Goal: Task Accomplishment & Management: Manage account settings

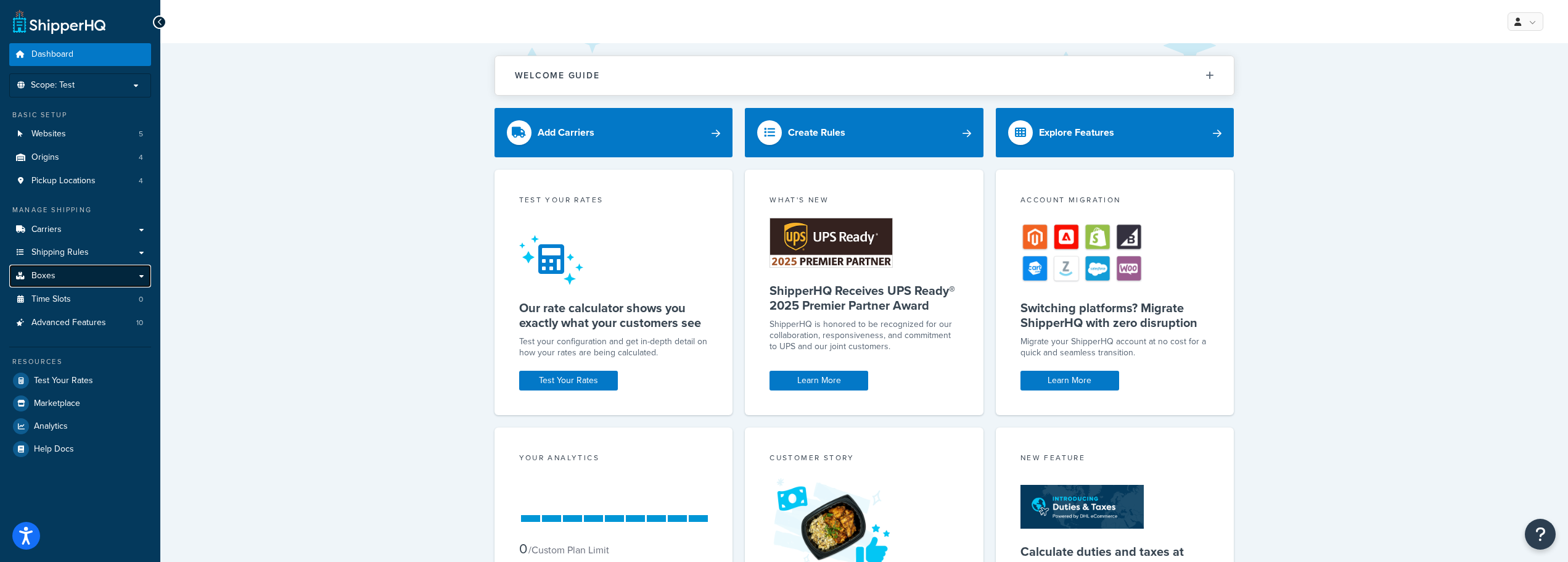
click at [77, 278] on link "Boxes" at bounding box center [80, 277] width 142 height 23
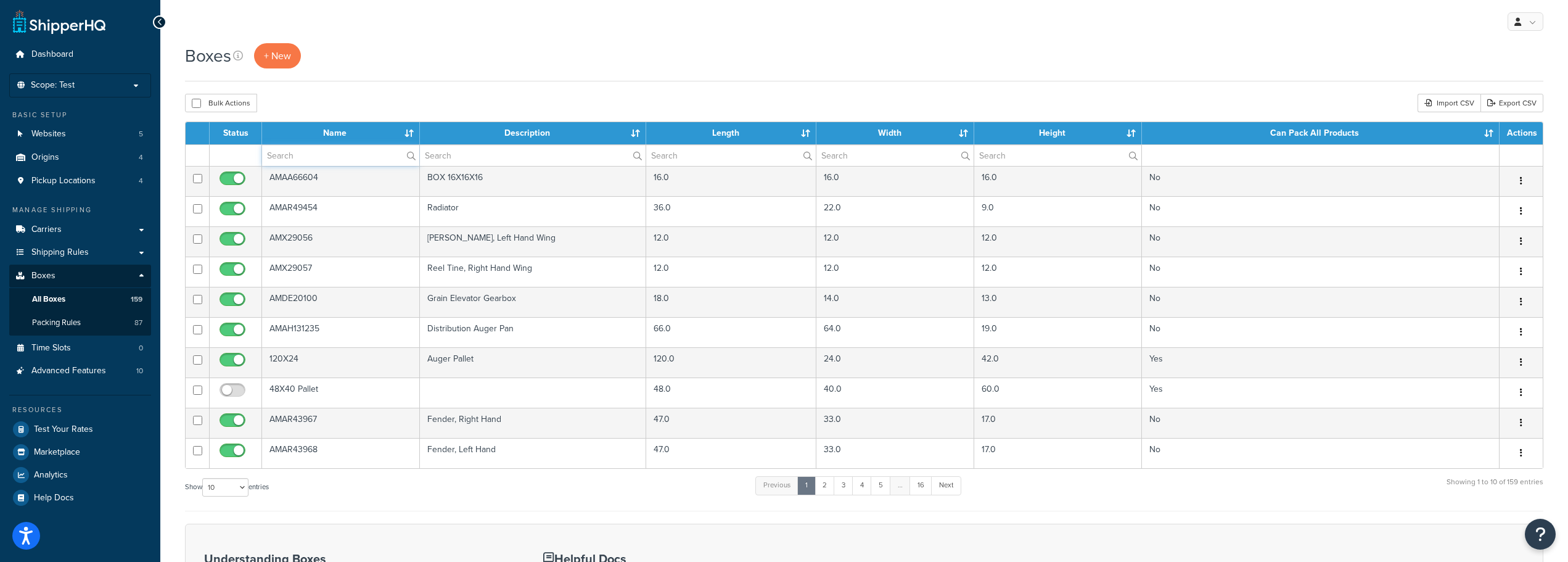
click at [285, 151] on input "text" at bounding box center [341, 155] width 158 height 21
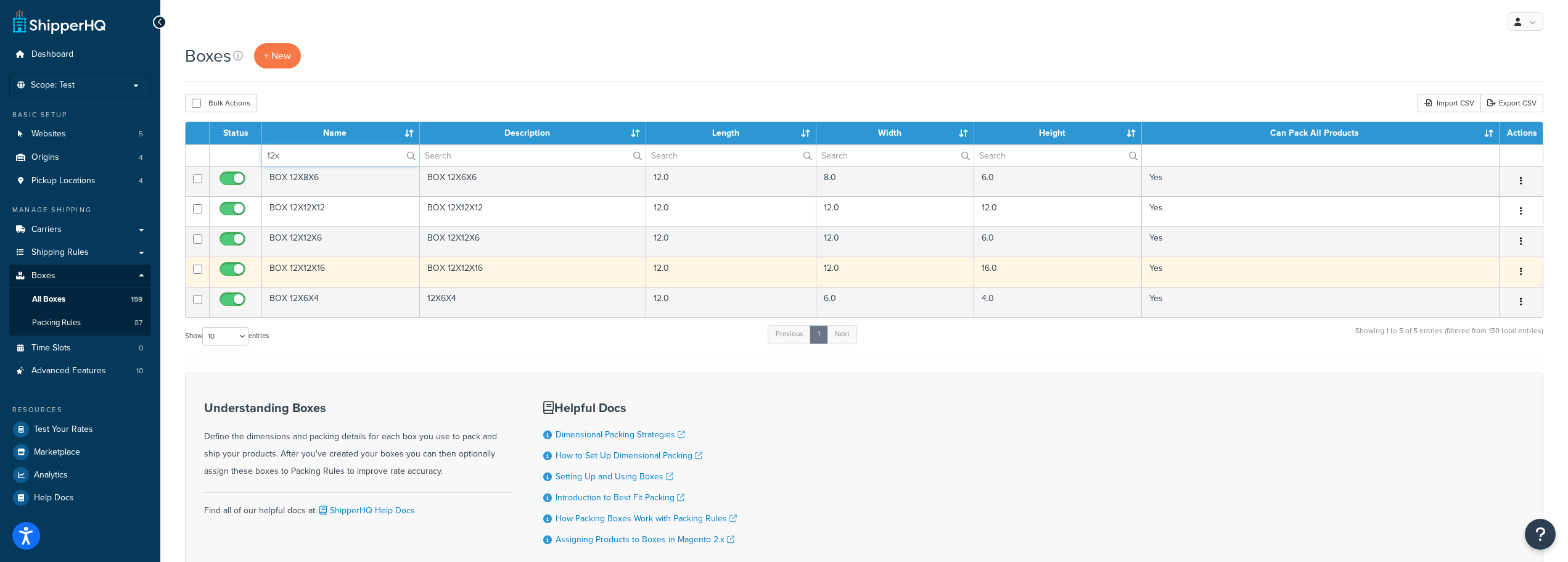
type input "12x"
click at [296, 266] on td "BOX 12X12X16" at bounding box center [341, 272] width 158 height 30
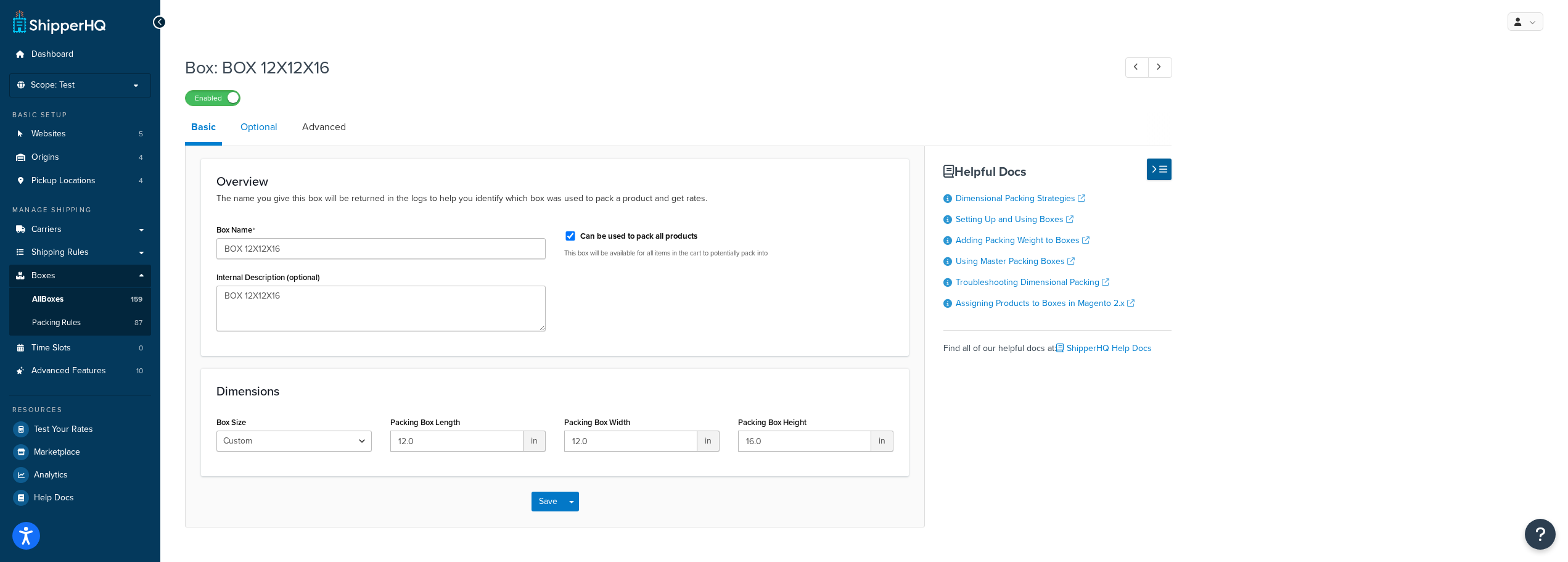
click at [259, 130] on link "Optional" at bounding box center [259, 127] width 50 height 30
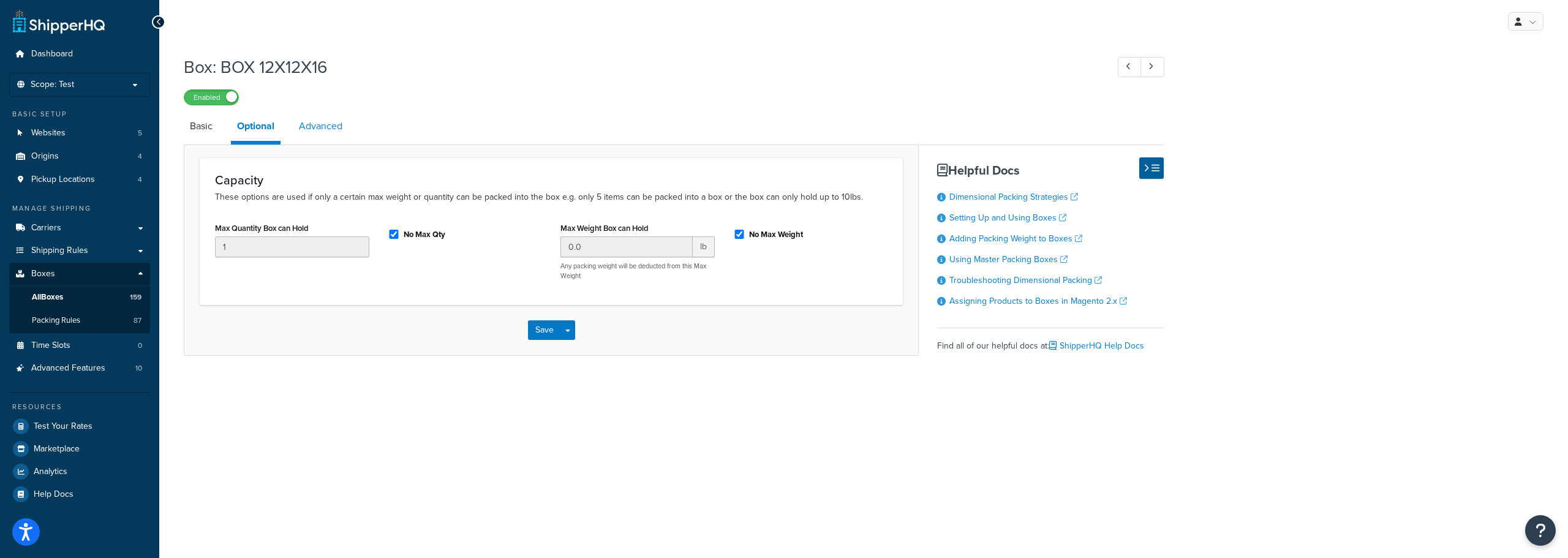
click at [311, 126] on link "Advanced" at bounding box center [320, 126] width 56 height 30
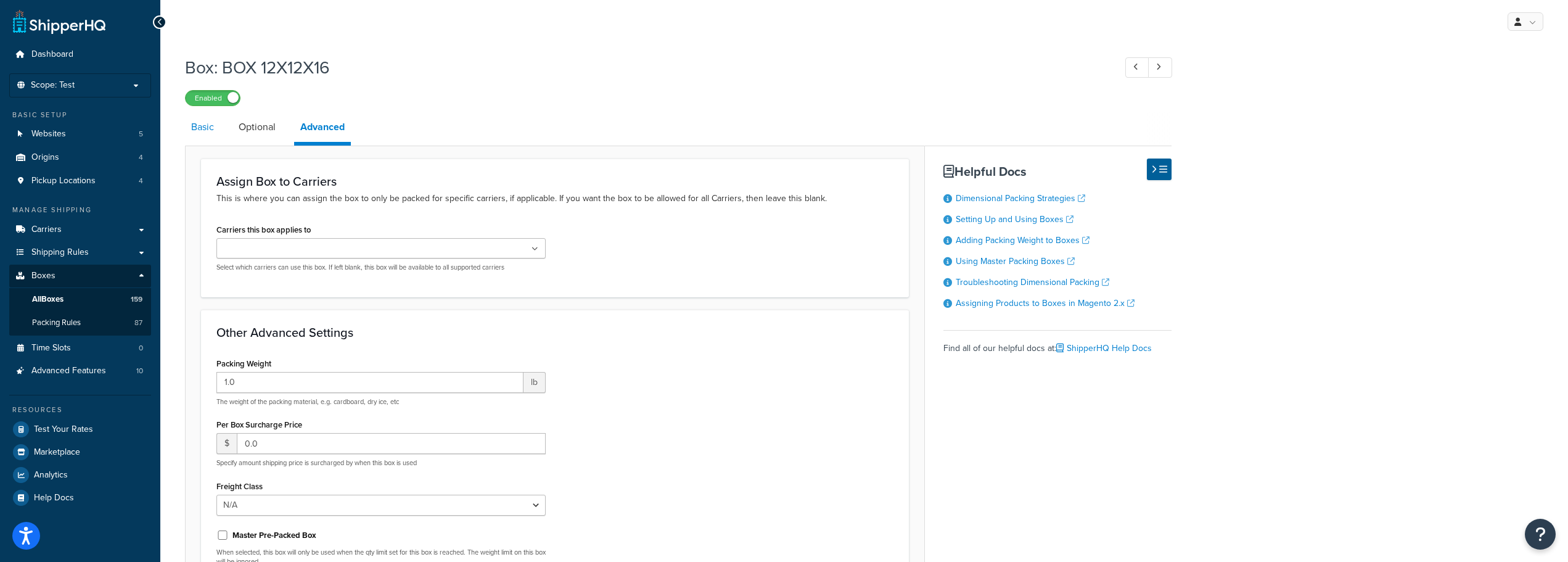
click at [201, 122] on link "Basic" at bounding box center [202, 127] width 35 height 30
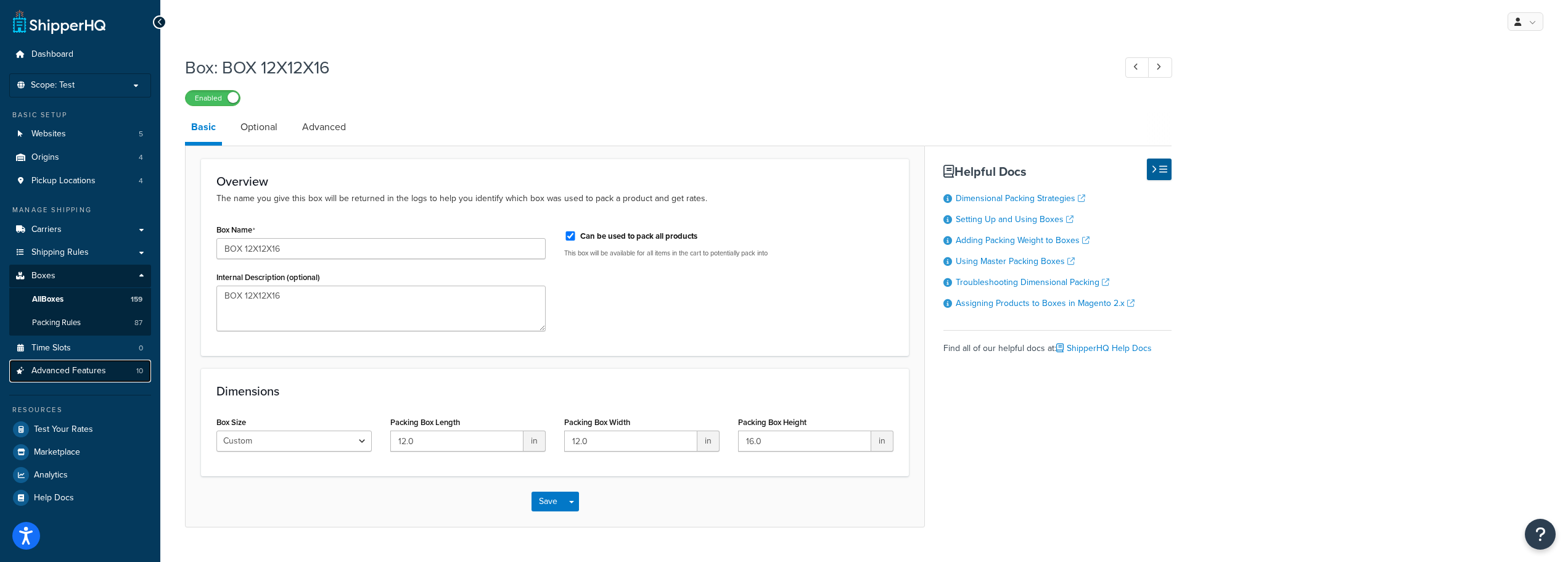
click at [90, 371] on span "Advanced Features" at bounding box center [69, 370] width 75 height 10
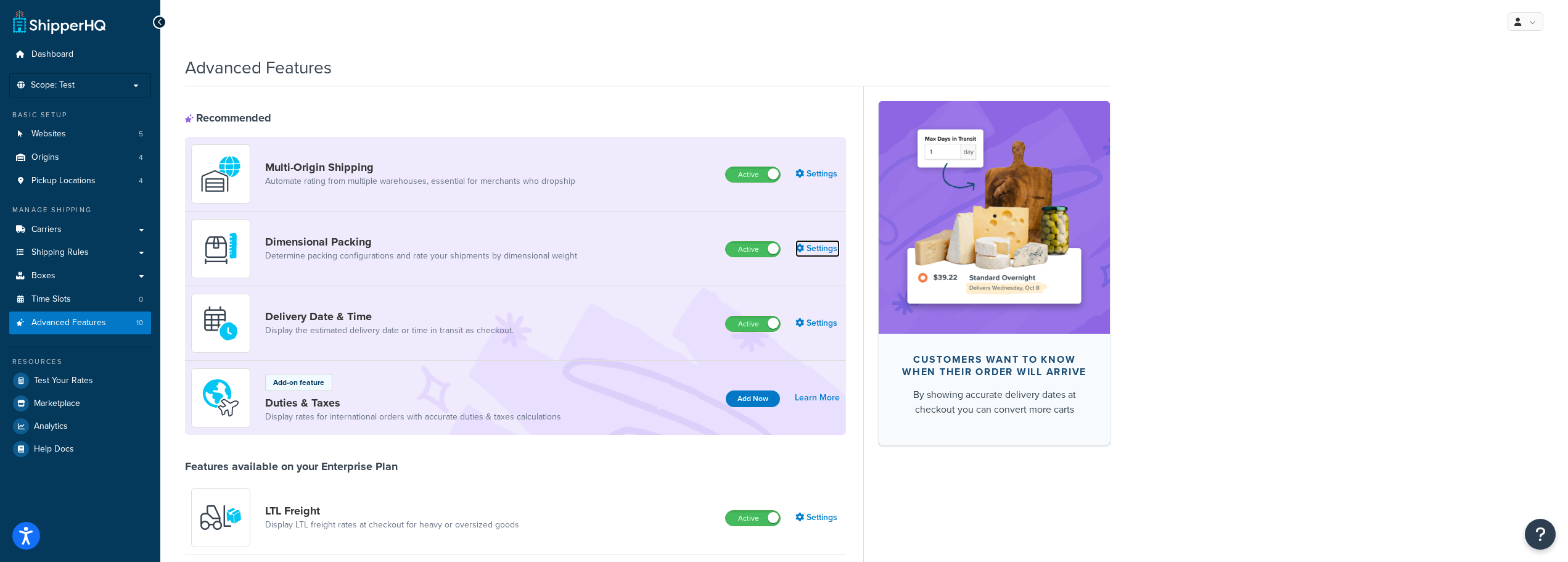
click at [814, 254] on link "Settings" at bounding box center [817, 248] width 44 height 17
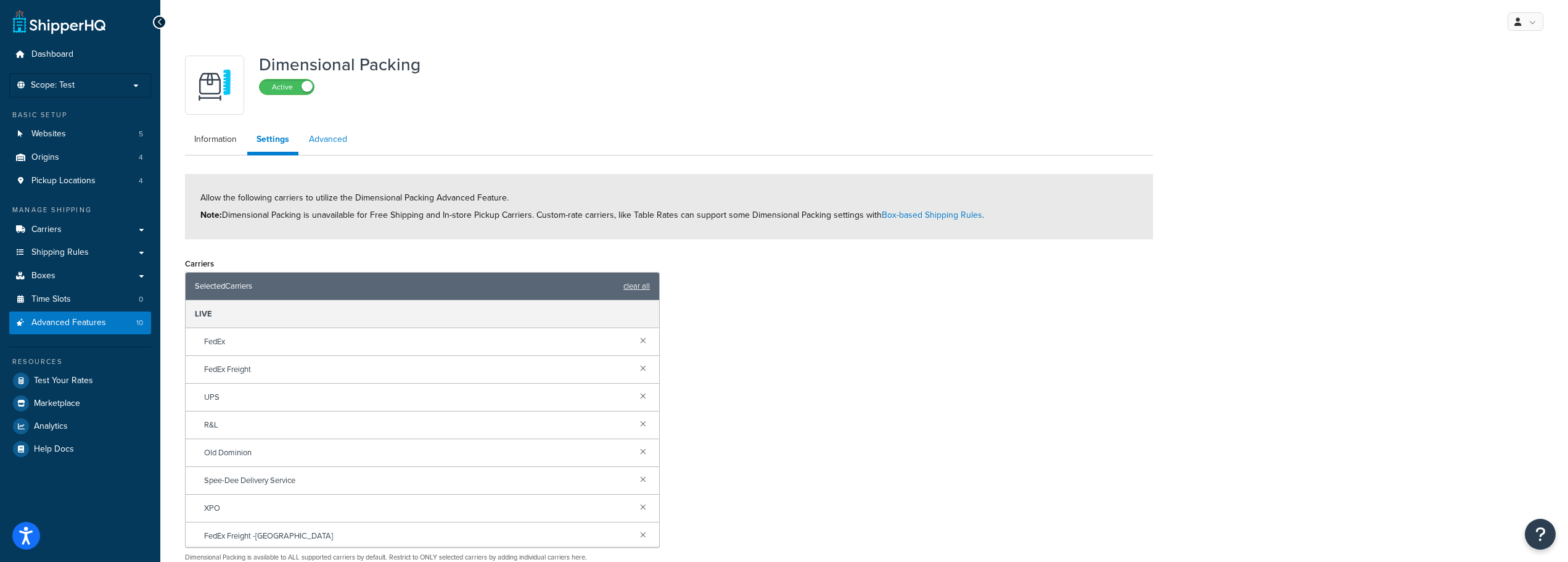
click at [329, 140] on link "Advanced" at bounding box center [328, 139] width 57 height 24
select select "false"
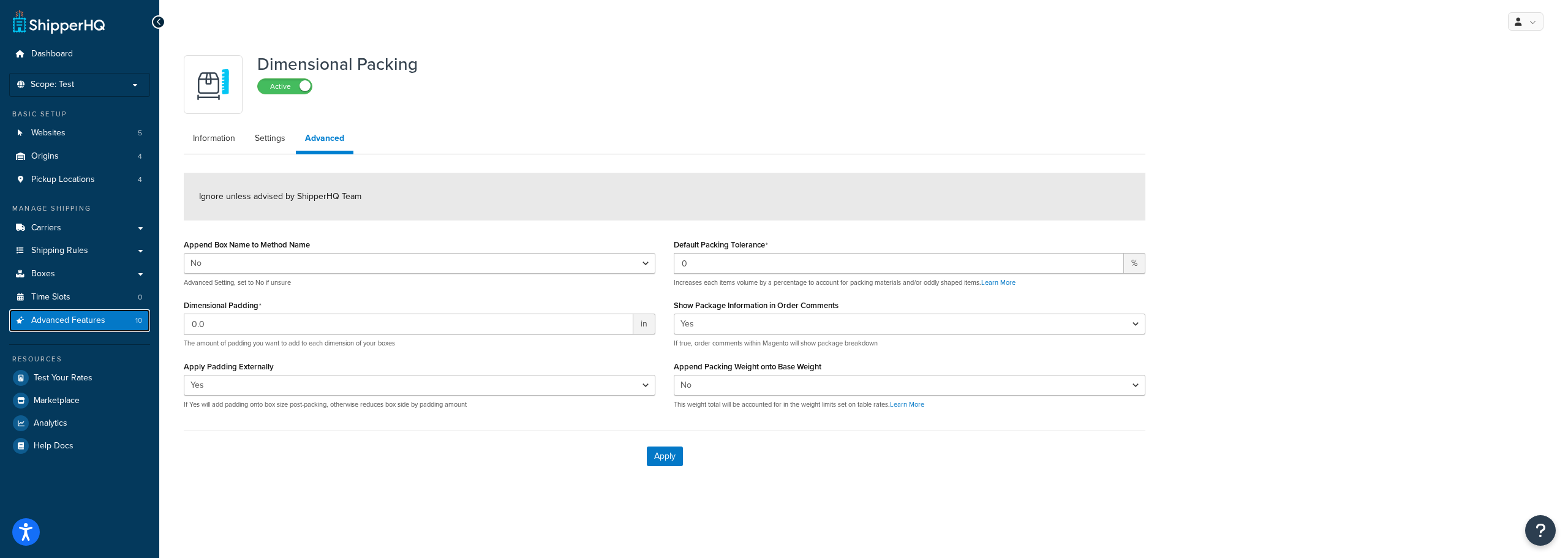
click at [76, 318] on span "Advanced Features" at bounding box center [68, 320] width 74 height 10
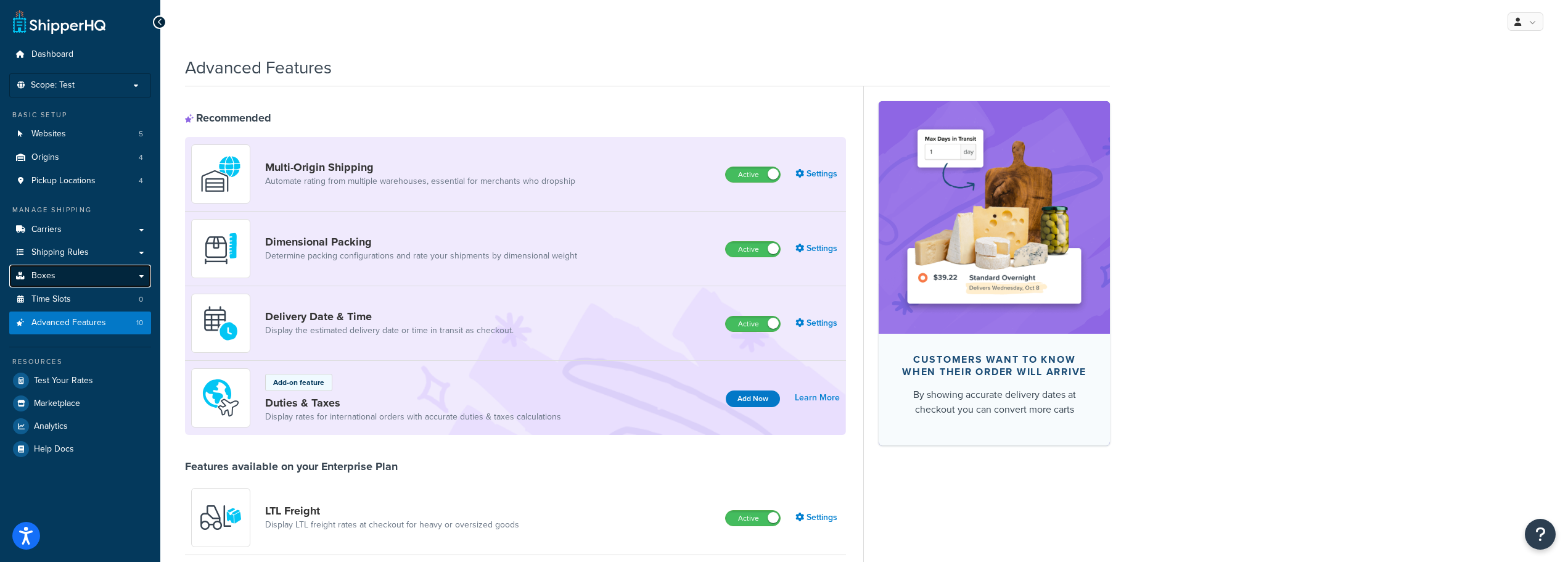
click at [84, 279] on link "Boxes" at bounding box center [80, 277] width 142 height 23
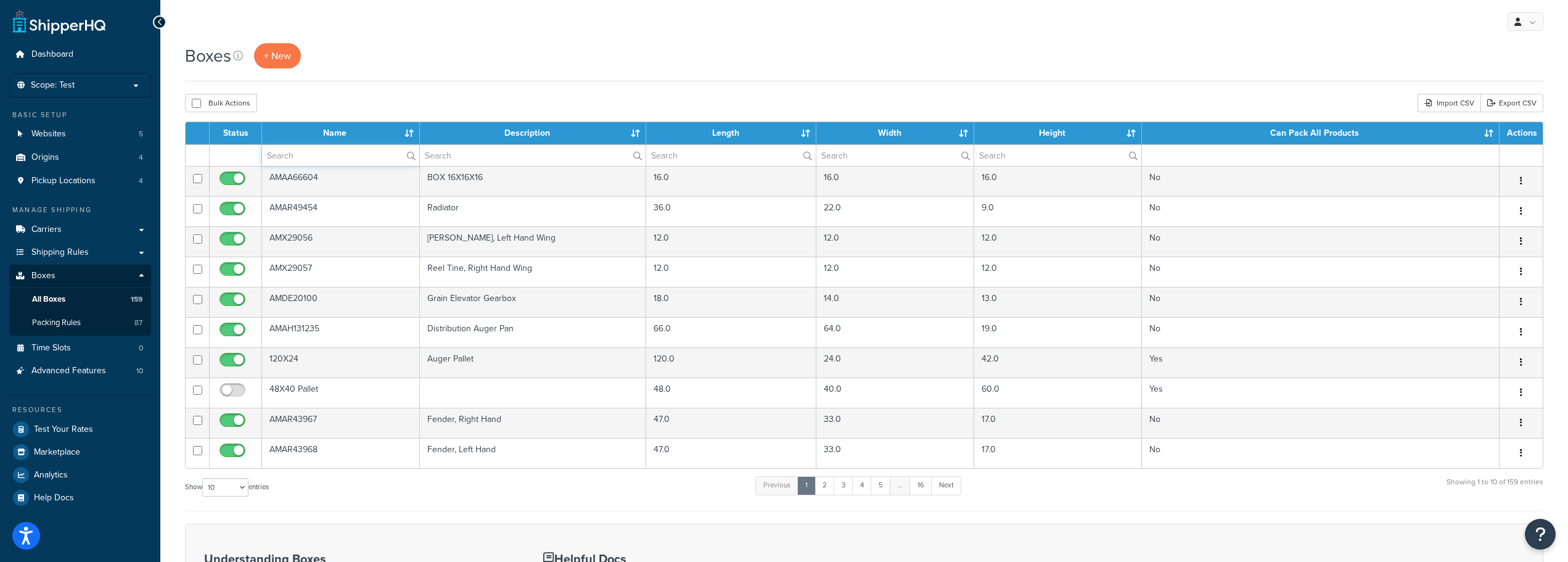
click at [329, 160] on input "text" at bounding box center [341, 155] width 158 height 21
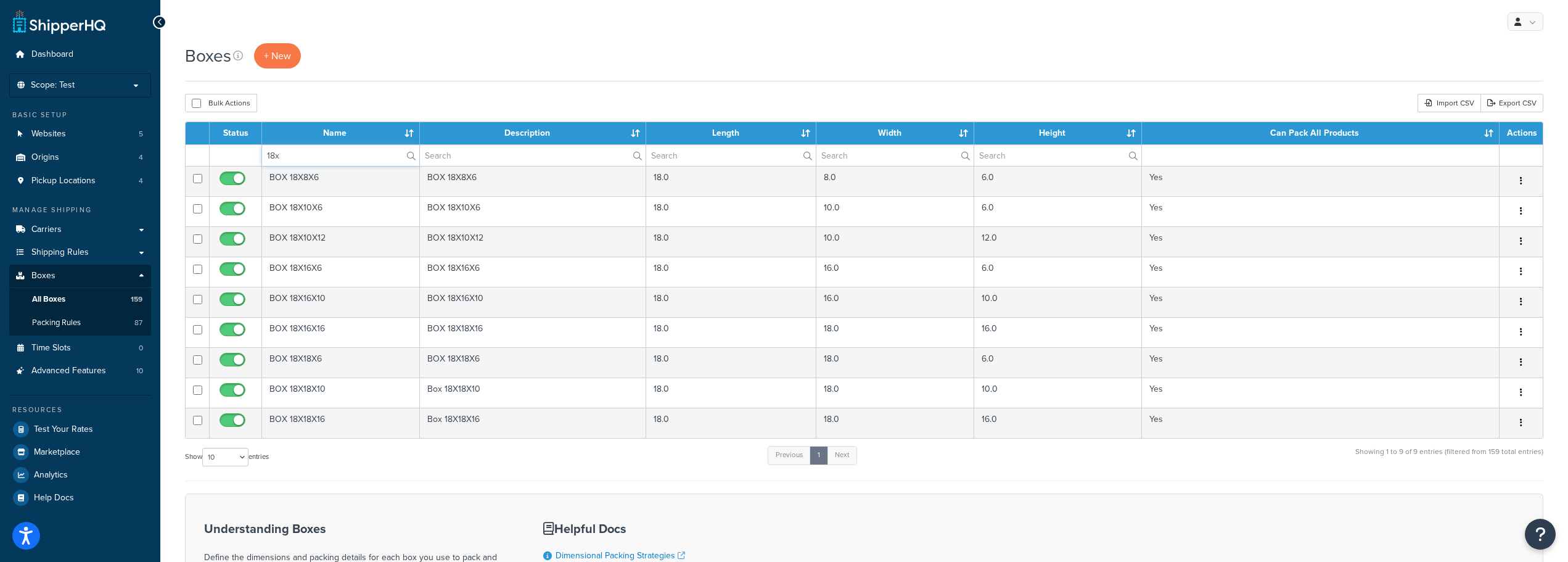
drag, startPoint x: 319, startPoint y: 160, endPoint x: 221, endPoint y: 160, distance: 98.0
click at [221, 160] on tr "18x" at bounding box center [864, 155] width 1357 height 22
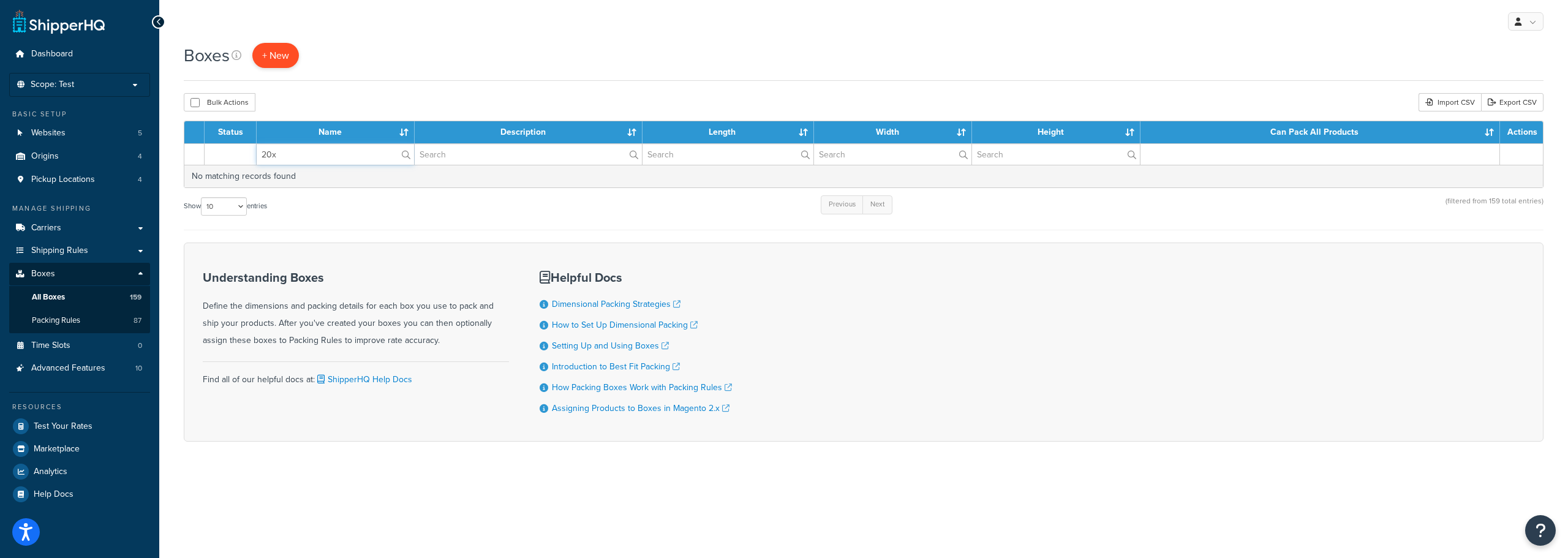
type input "20x"
click at [278, 54] on span "+ New" at bounding box center [276, 55] width 27 height 14
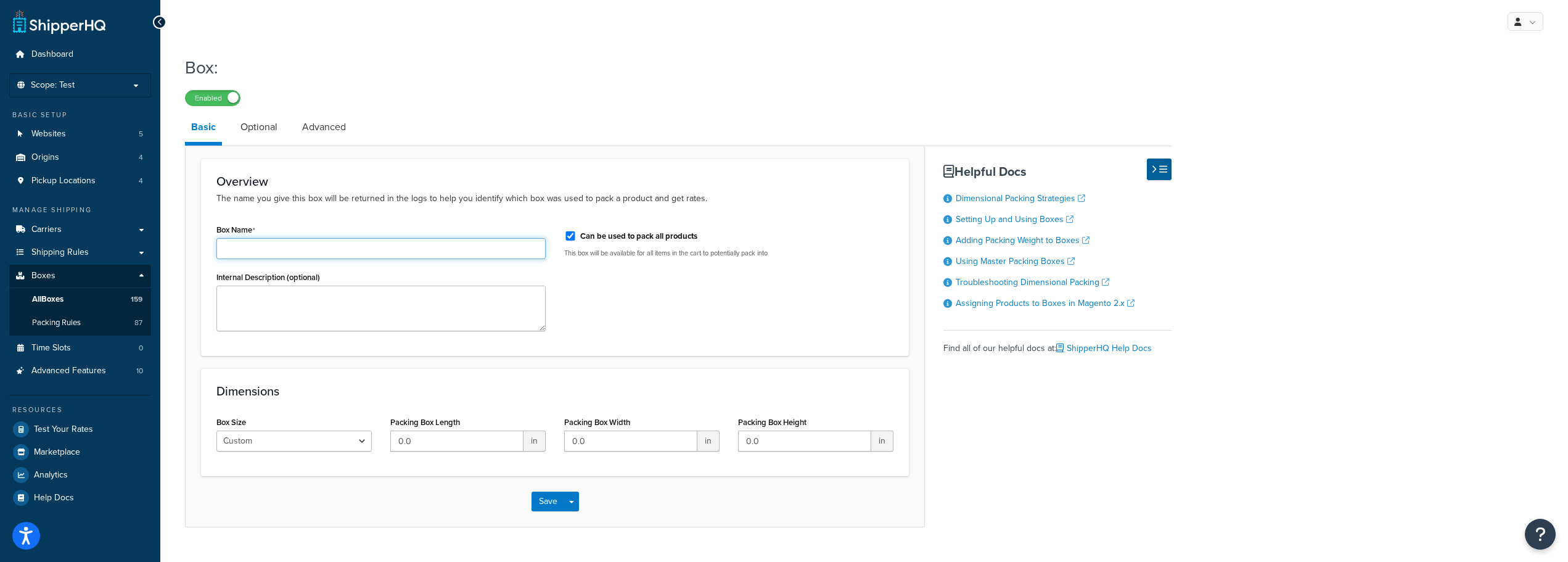
click at [256, 249] on input "Box Name" at bounding box center [381, 248] width 329 height 21
click at [256, 249] on input "Box" at bounding box center [381, 248] width 329 height 21
type input "Box 20x20x8"
click at [432, 439] on input "0.0" at bounding box center [457, 441] width 133 height 21
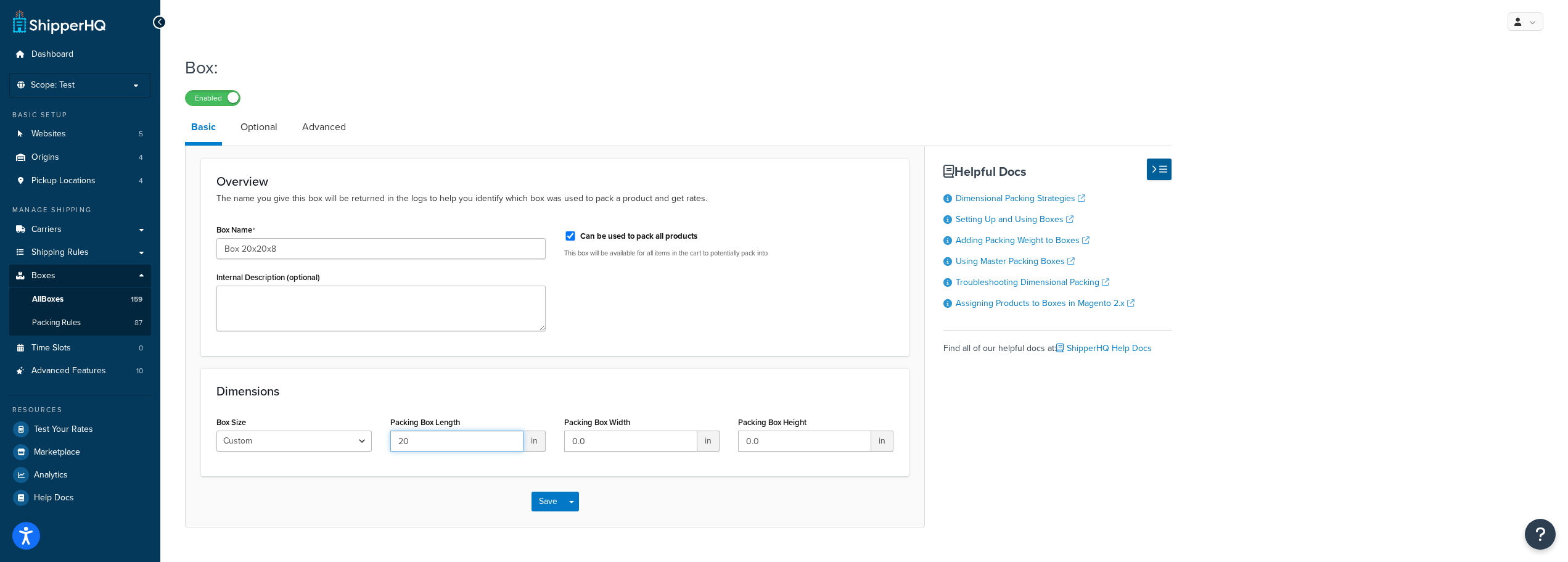
type input "20"
type input "8"
click at [546, 502] on button "Save" at bounding box center [548, 502] width 33 height 20
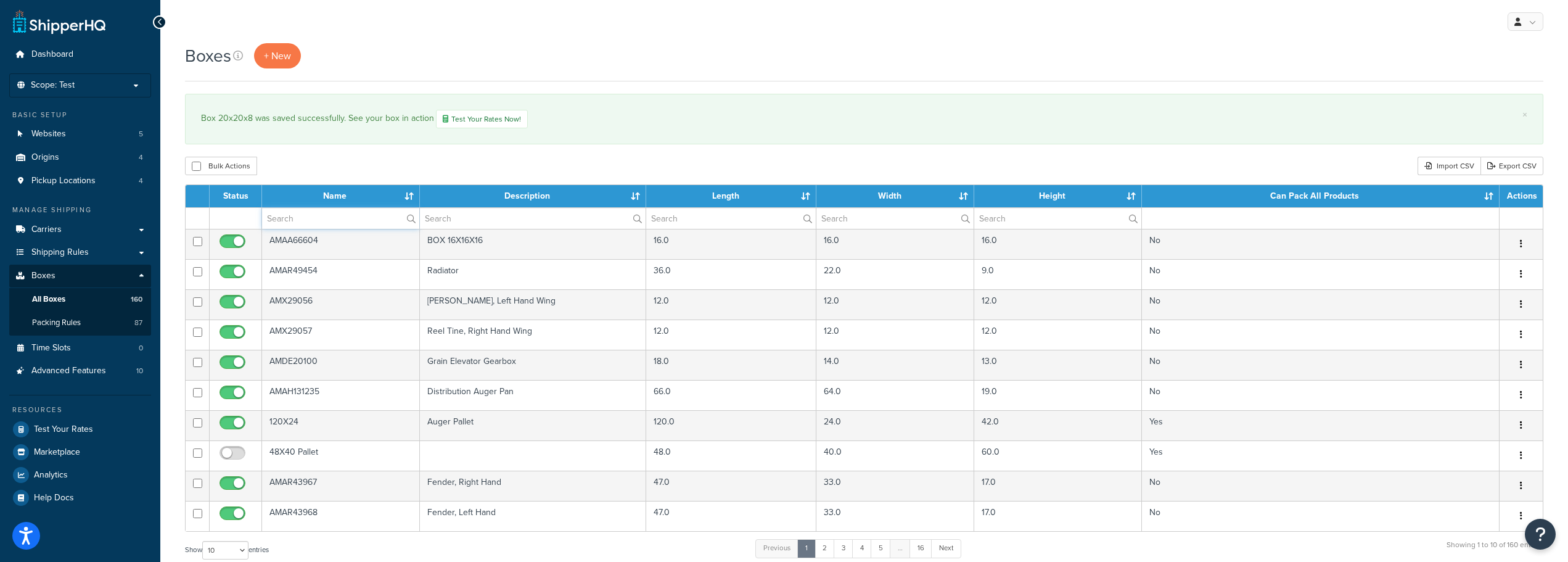
click at [323, 208] on input "text" at bounding box center [341, 218] width 158 height 21
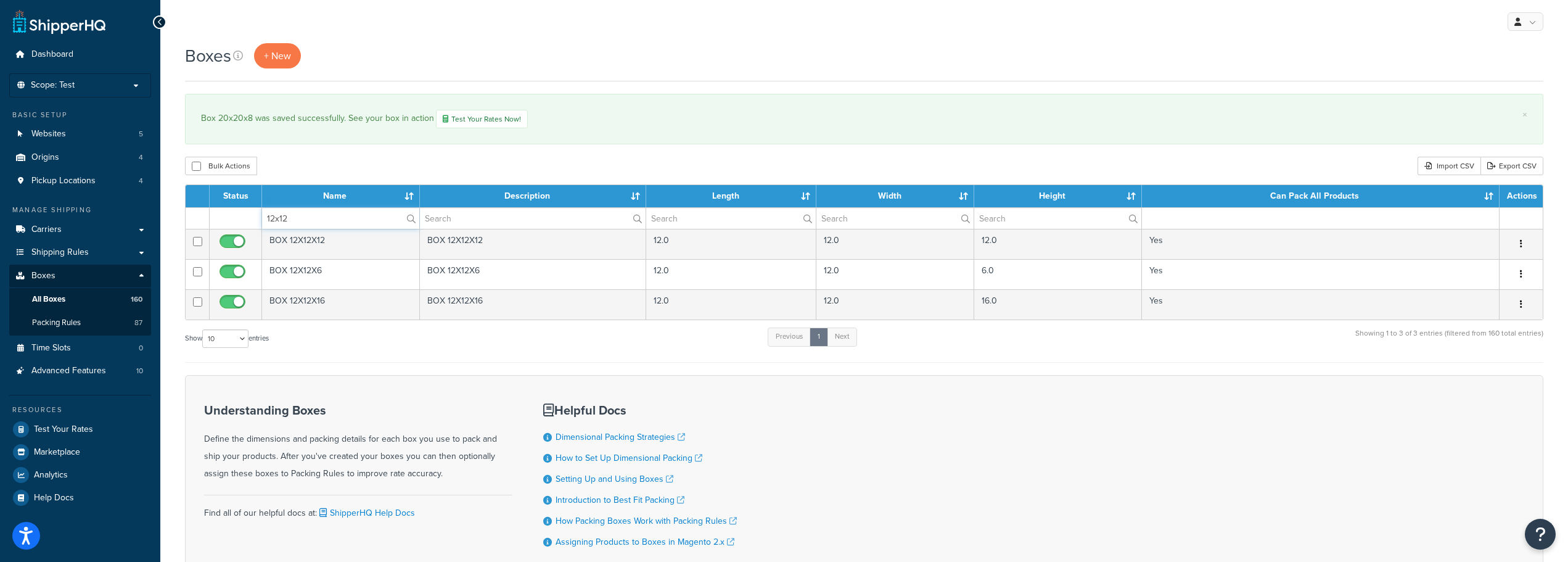
drag, startPoint x: 324, startPoint y: 215, endPoint x: 218, endPoint y: 224, distance: 106.4
click at [218, 224] on tr "12x12" at bounding box center [864, 218] width 1357 height 22
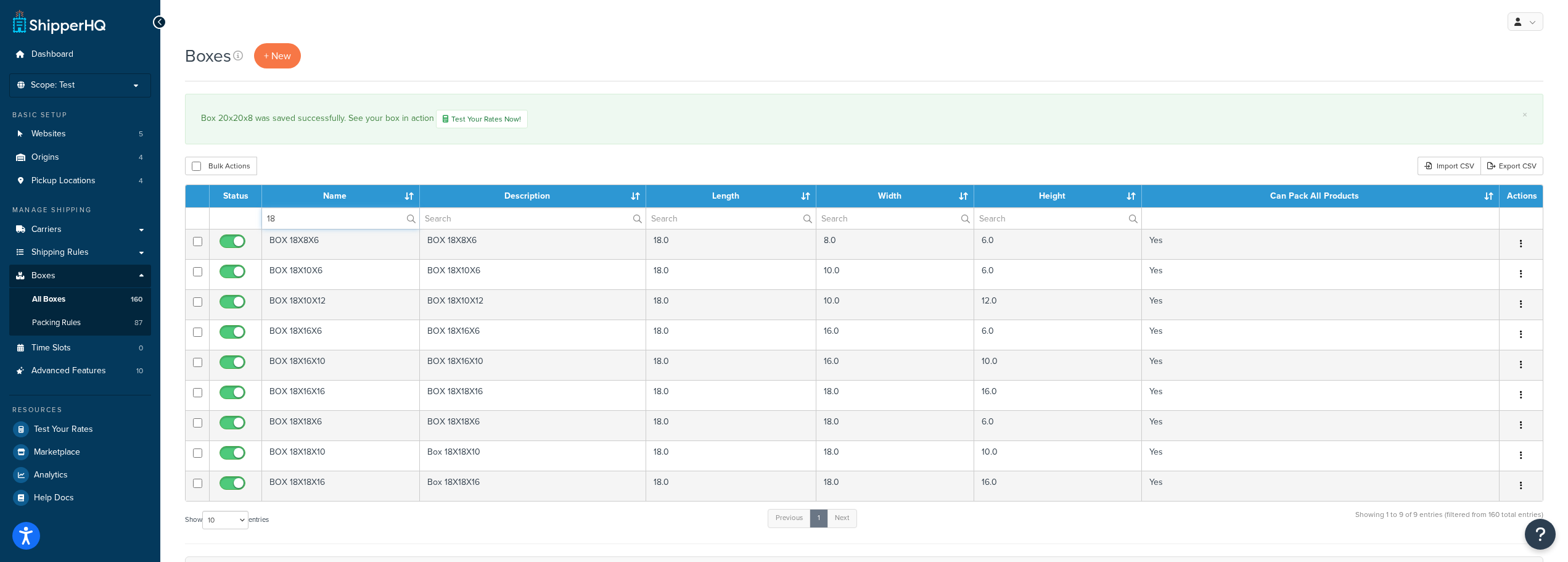
drag, startPoint x: 301, startPoint y: 213, endPoint x: 245, endPoint y: 217, distance: 56.1
click at [245, 217] on tr "18" at bounding box center [864, 218] width 1357 height 22
type input "am"
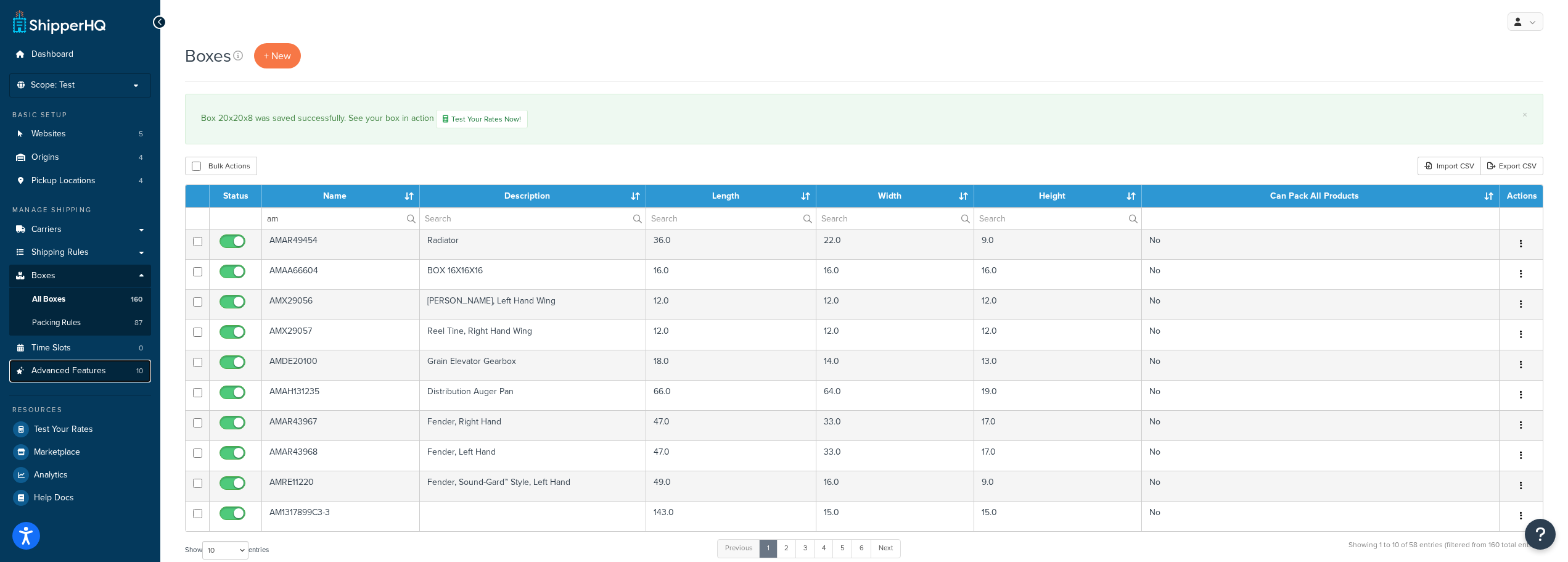
click at [92, 370] on span "Advanced Features" at bounding box center [69, 370] width 75 height 10
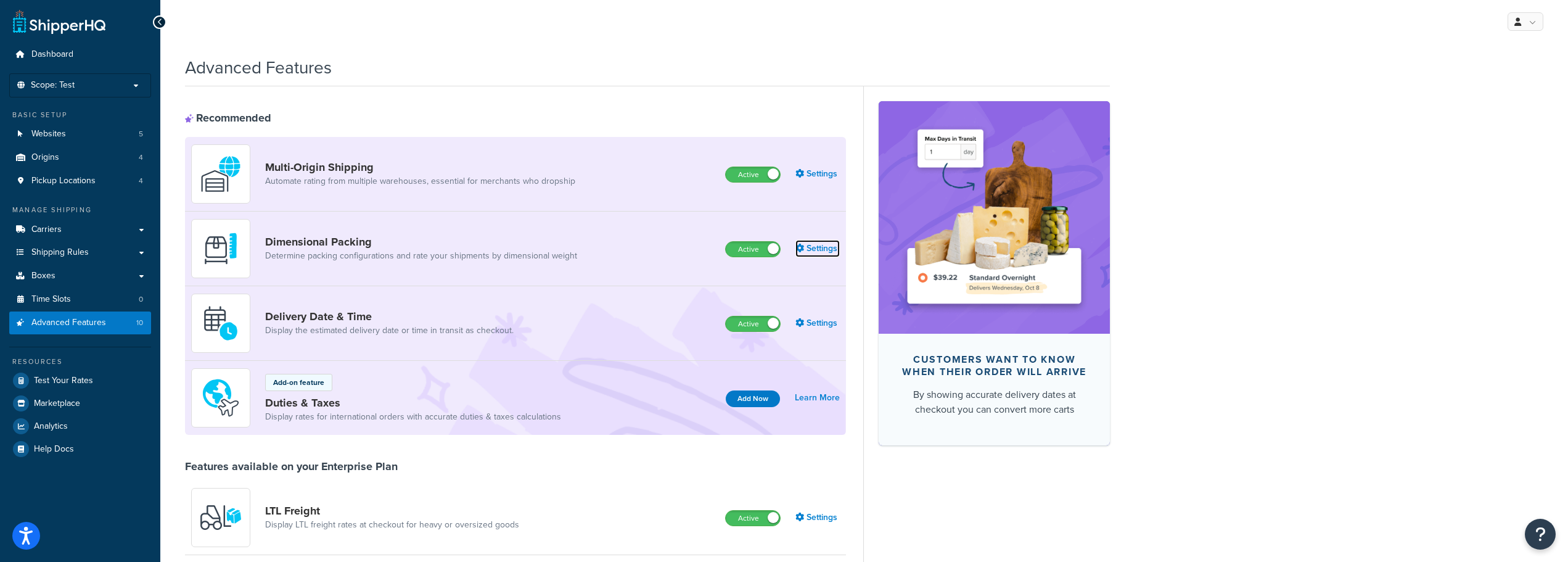
click at [807, 245] on link "Settings" at bounding box center [817, 248] width 44 height 17
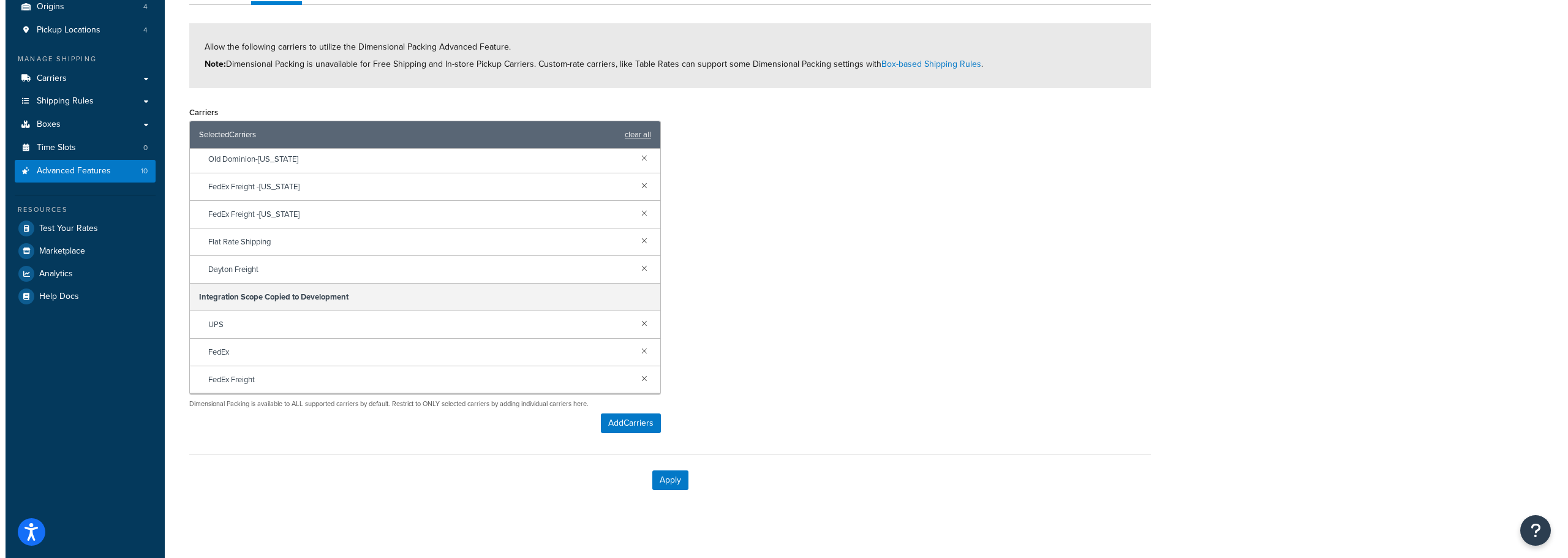
scroll to position [158, 0]
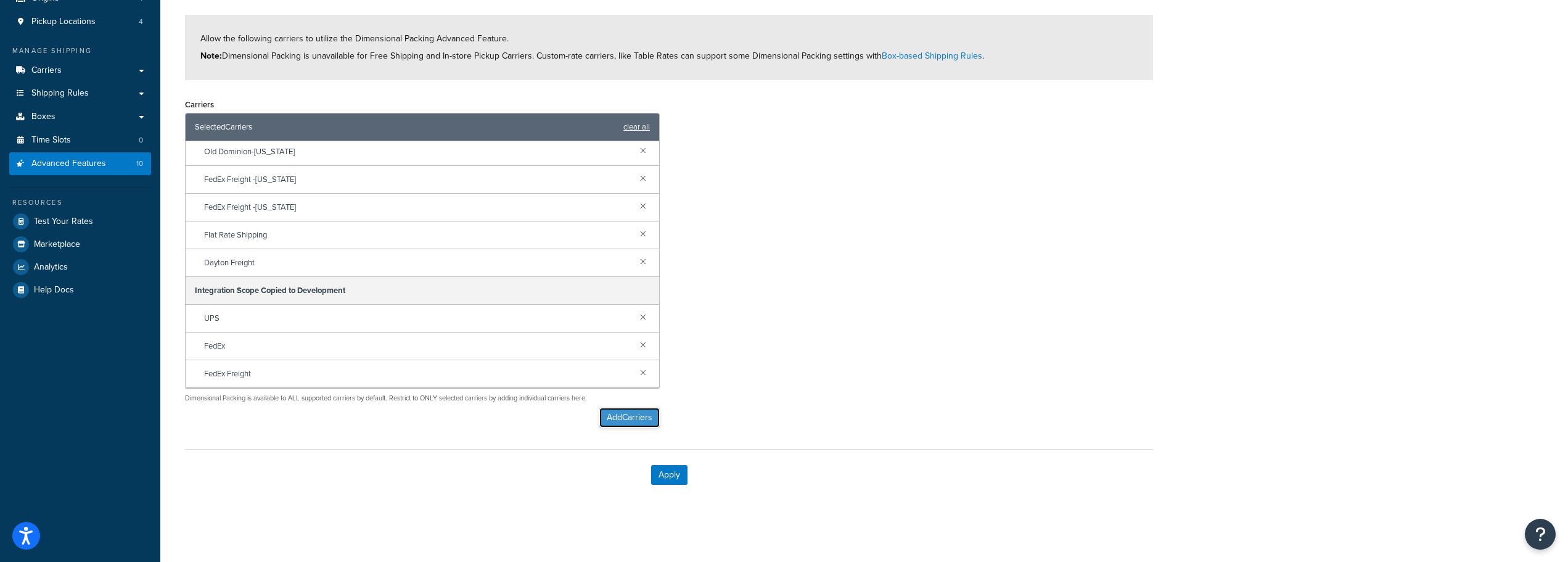
click at [636, 421] on button "Add Carriers" at bounding box center [630, 417] width 60 height 20
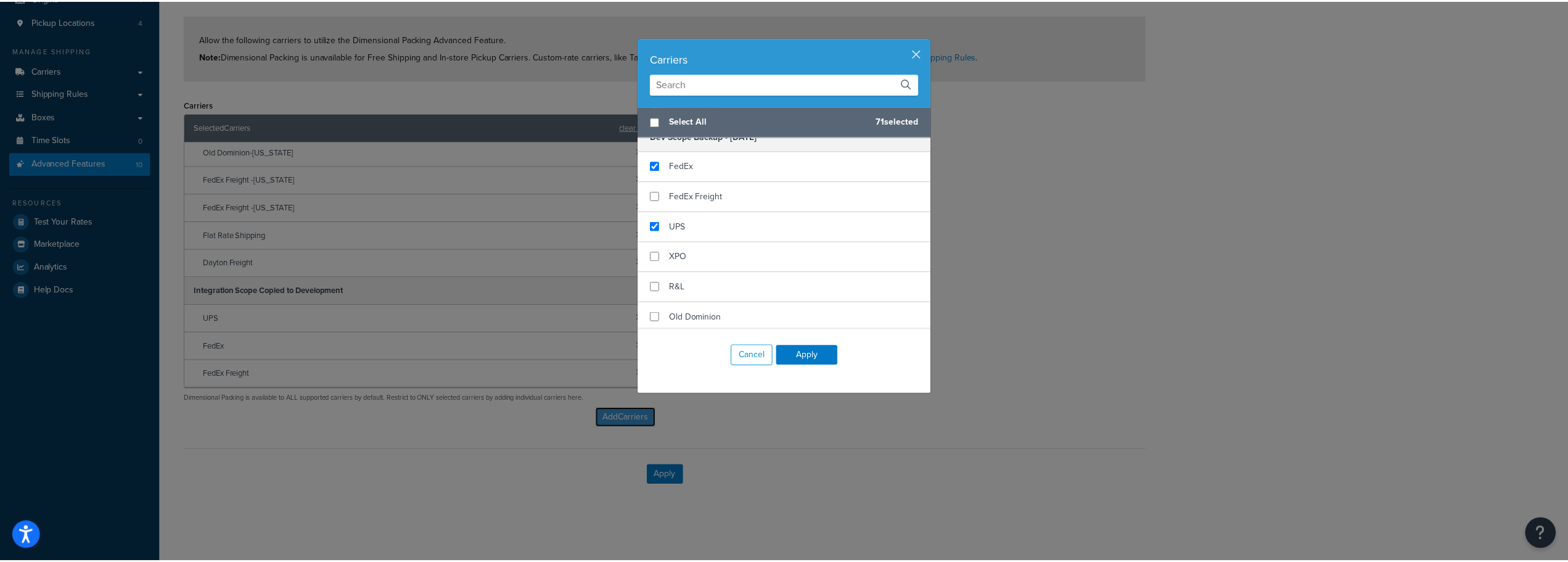
scroll to position [1278, 0]
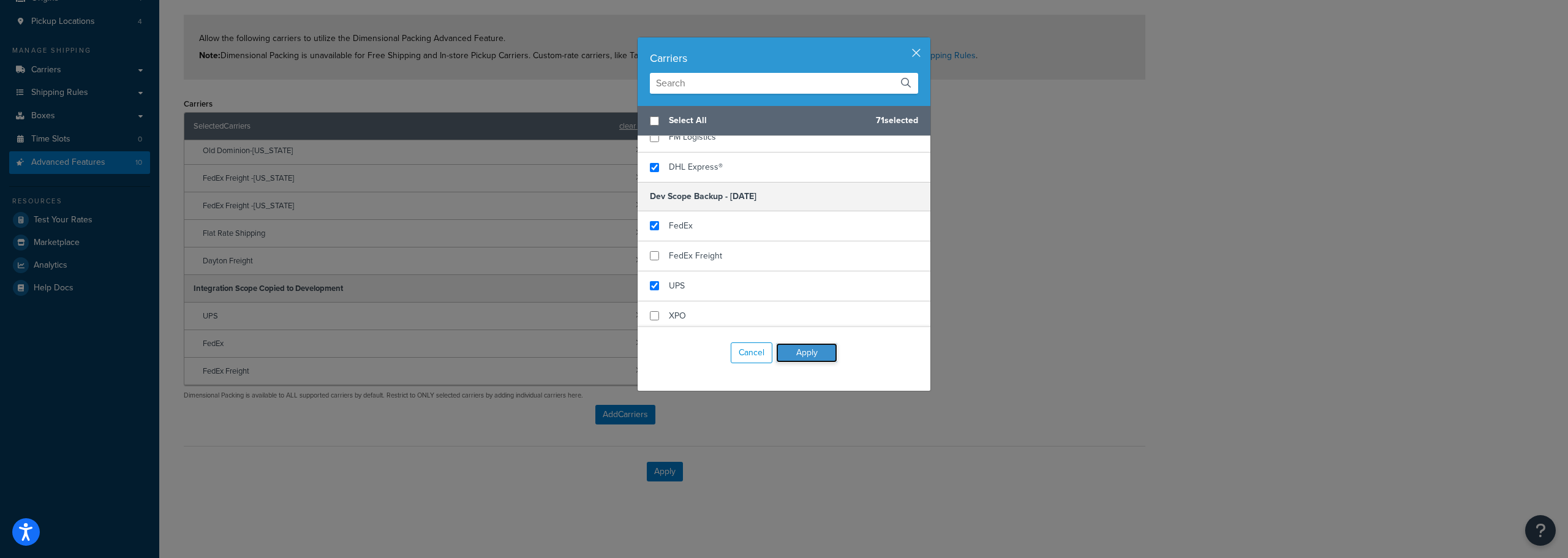
click at [797, 347] on button "Apply" at bounding box center [806, 352] width 61 height 20
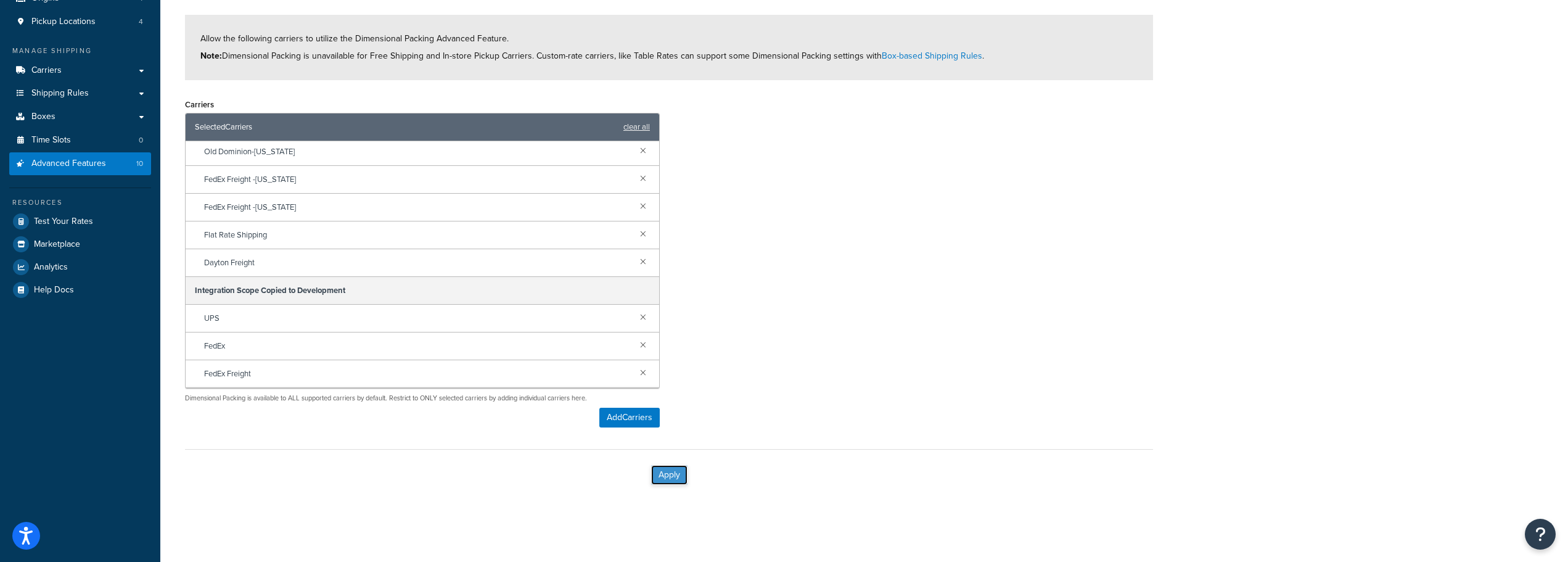
click at [670, 474] on button "Apply" at bounding box center [670, 475] width 37 height 20
